Goal: Transaction & Acquisition: Download file/media

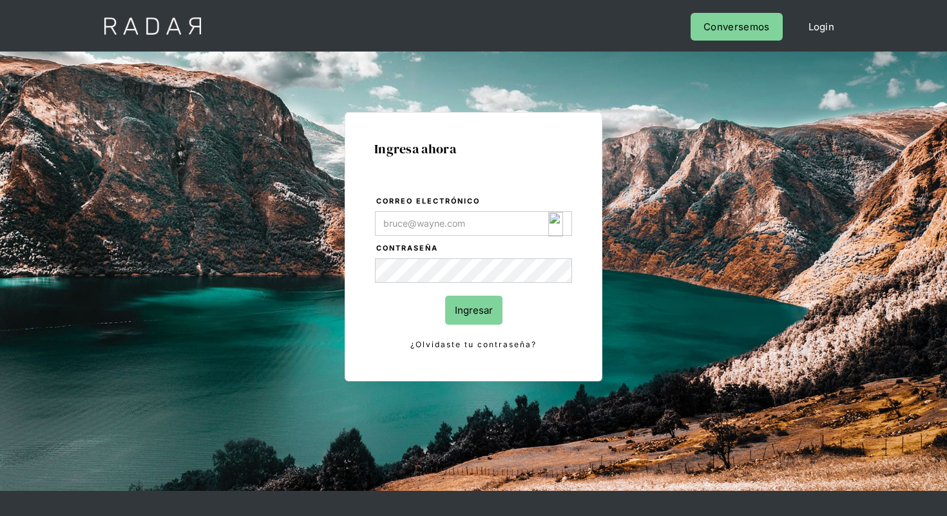
click at [560, 226] on img "Login Form" at bounding box center [555, 224] width 15 height 24
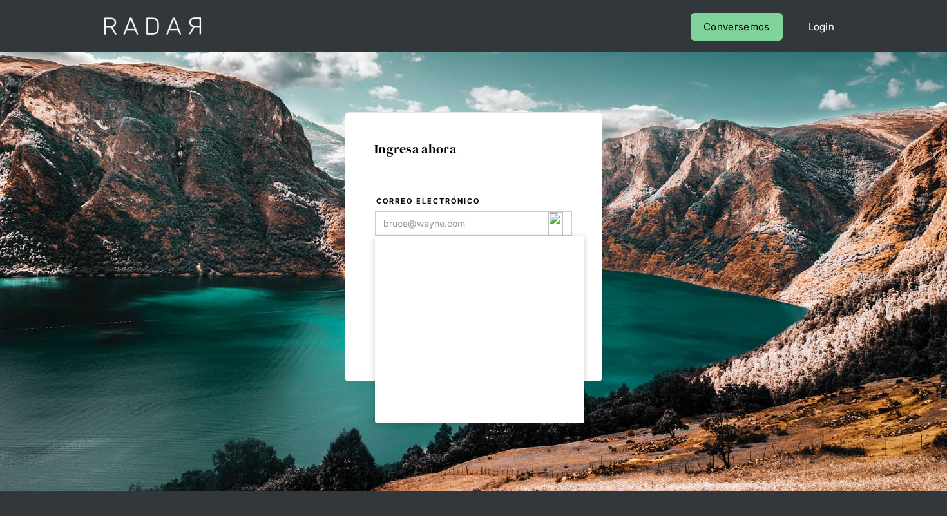
type input "[EMAIL_ADDRESS][DOMAIN_NAME]"
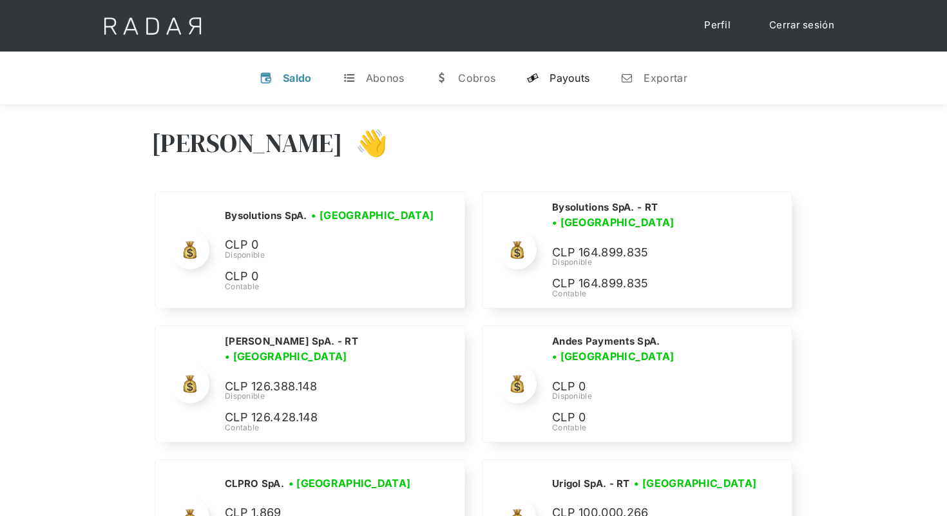
click at [559, 78] on div "Payouts" at bounding box center [569, 77] width 40 height 13
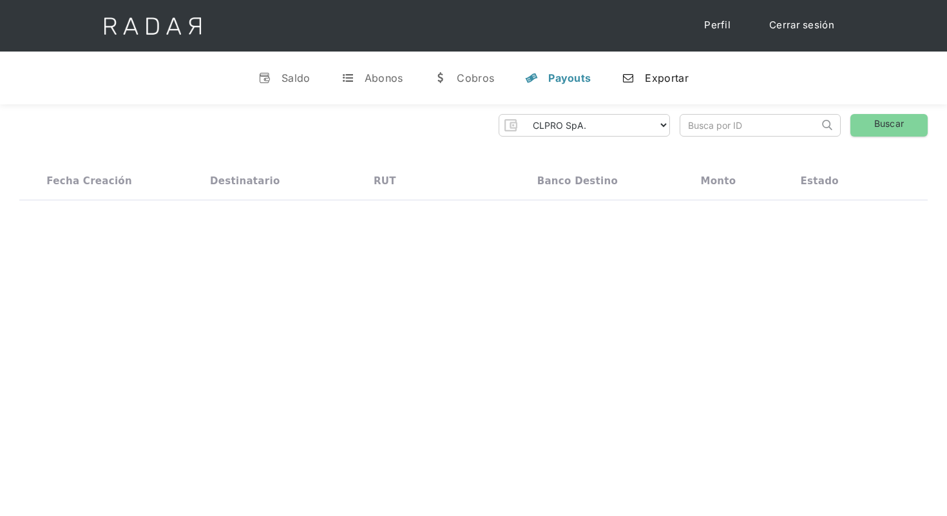
click at [664, 84] on div "Exportar" at bounding box center [666, 77] width 43 height 13
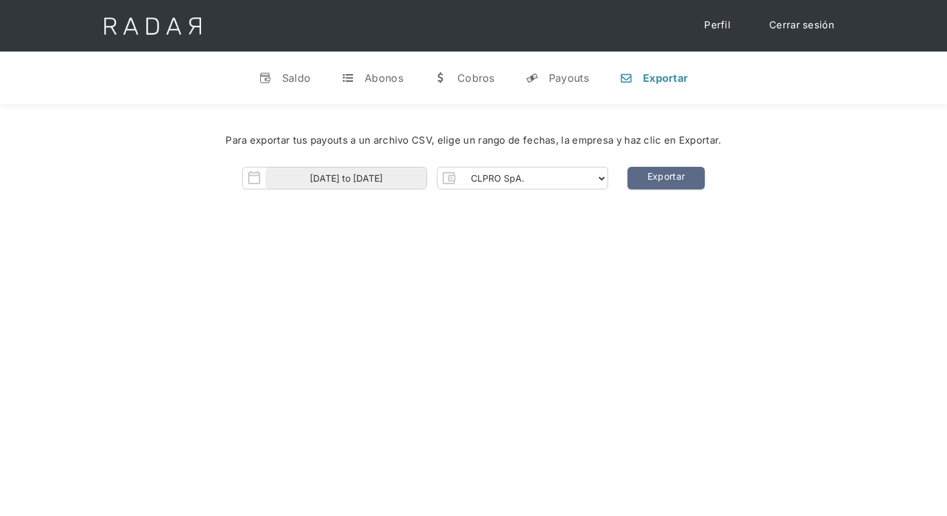
click at [549, 193] on div "Para exportar tus payouts a un archivo CSV, elige un rango de fechas, la empres…" at bounding box center [473, 164] width 947 height 121
click at [561, 181] on select "CLPRO SpA. [PERSON_NAME] SpA. Urigol SpA. Bysolutions SpA. Clmax SpA. Andes Pay…" at bounding box center [534, 178] width 148 height 21
click at [546, 171] on select "CLPRO SpA. [PERSON_NAME] SpA. Urigol SpA. Bysolutions SpA. Clmax SpA. Andes Pay…" at bounding box center [534, 178] width 148 height 21
select select "[PERSON_NAME]-rt"
click at [461, 168] on select "CLPRO SpA. [PERSON_NAME] SpA. Urigol SpA. Bysolutions SpA. Clmax SpA. Andes Pay…" at bounding box center [534, 178] width 148 height 21
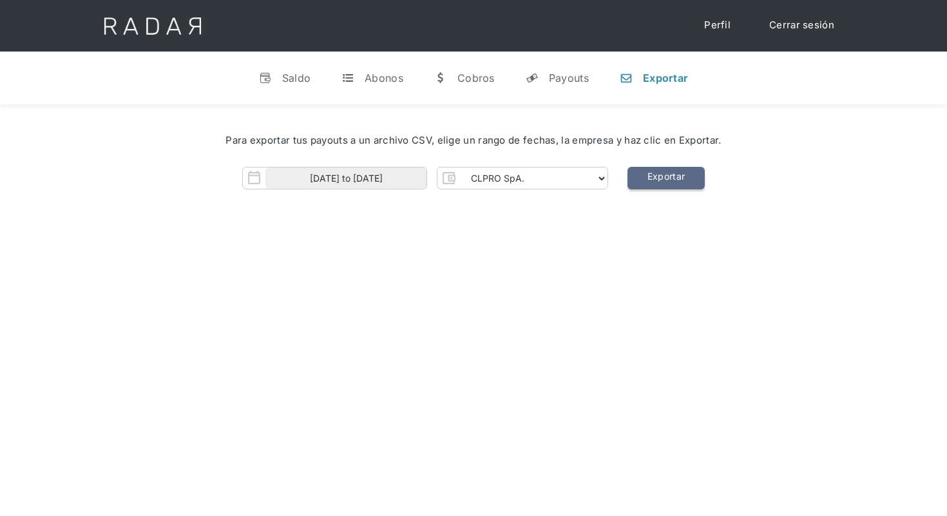
click at [681, 175] on link "Exportar" at bounding box center [665, 178] width 77 height 23
